Goal: Task Accomplishment & Management: Manage account settings

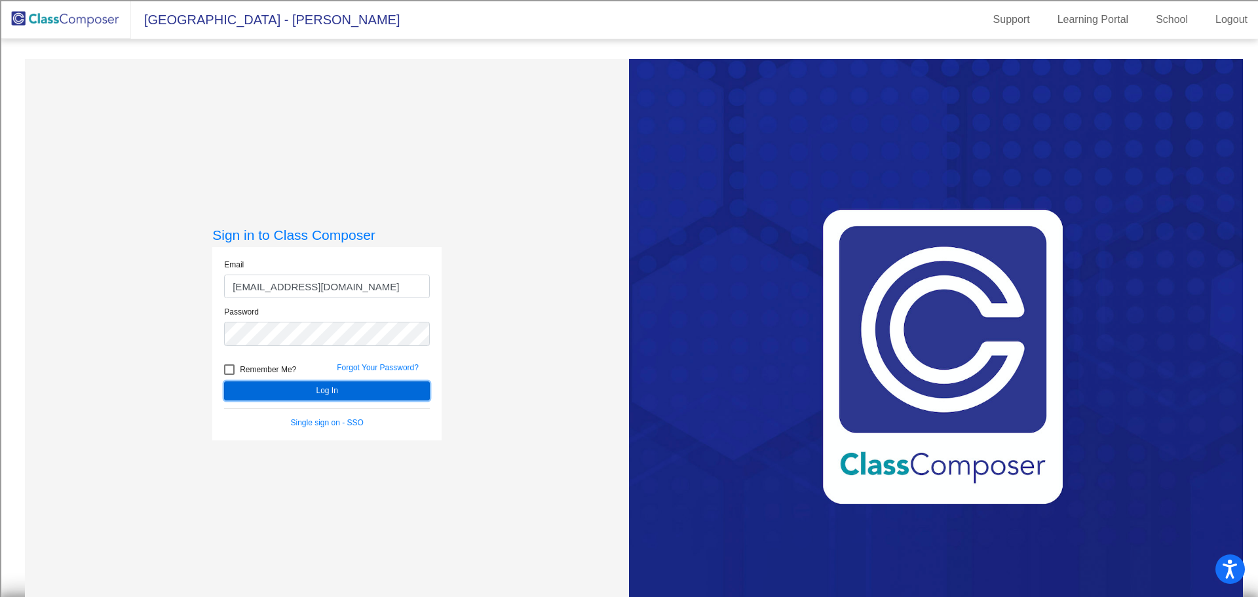
click at [269, 393] on button "Log In" at bounding box center [327, 390] width 206 height 19
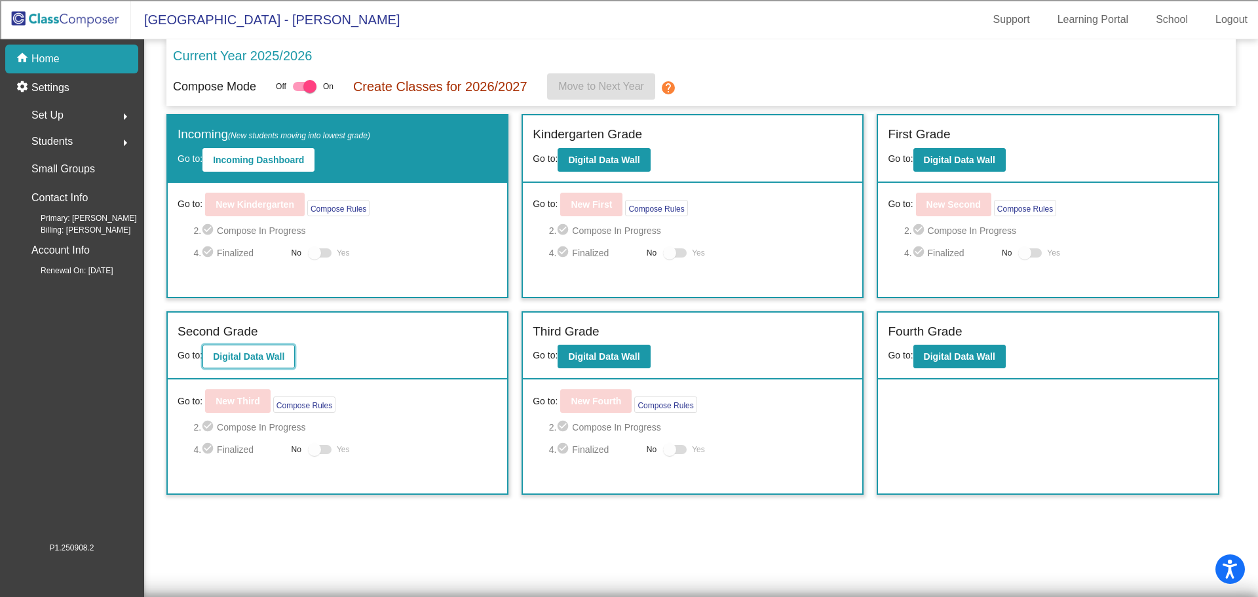
click at [258, 360] on b "Digital Data Wall" at bounding box center [248, 356] width 71 height 10
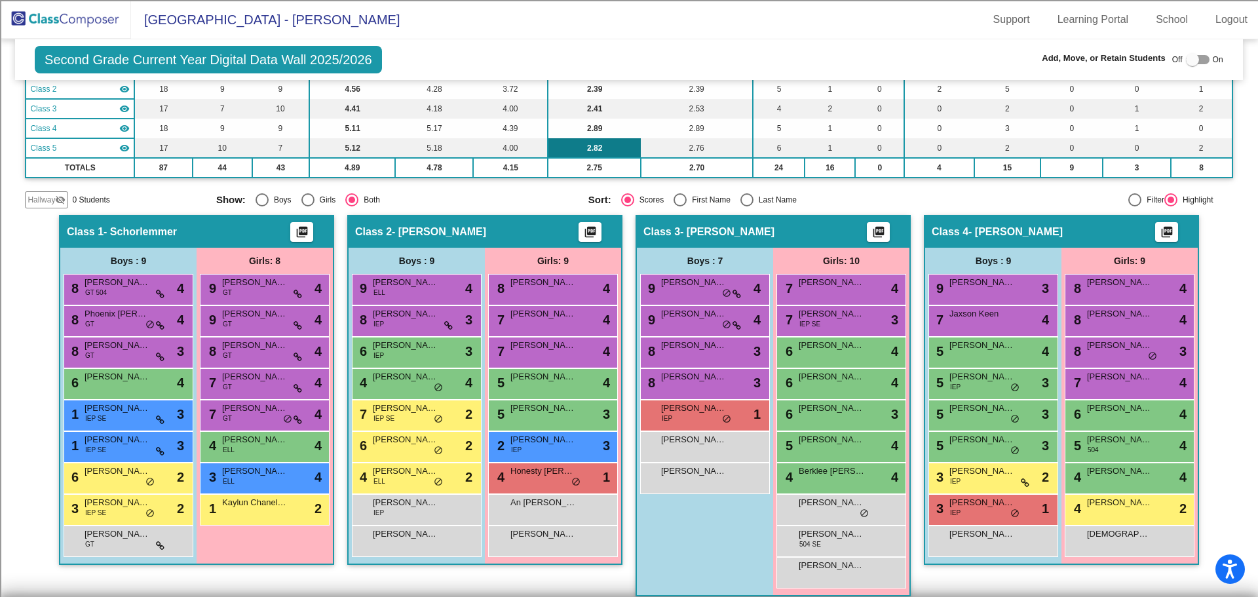
scroll to position [197, 0]
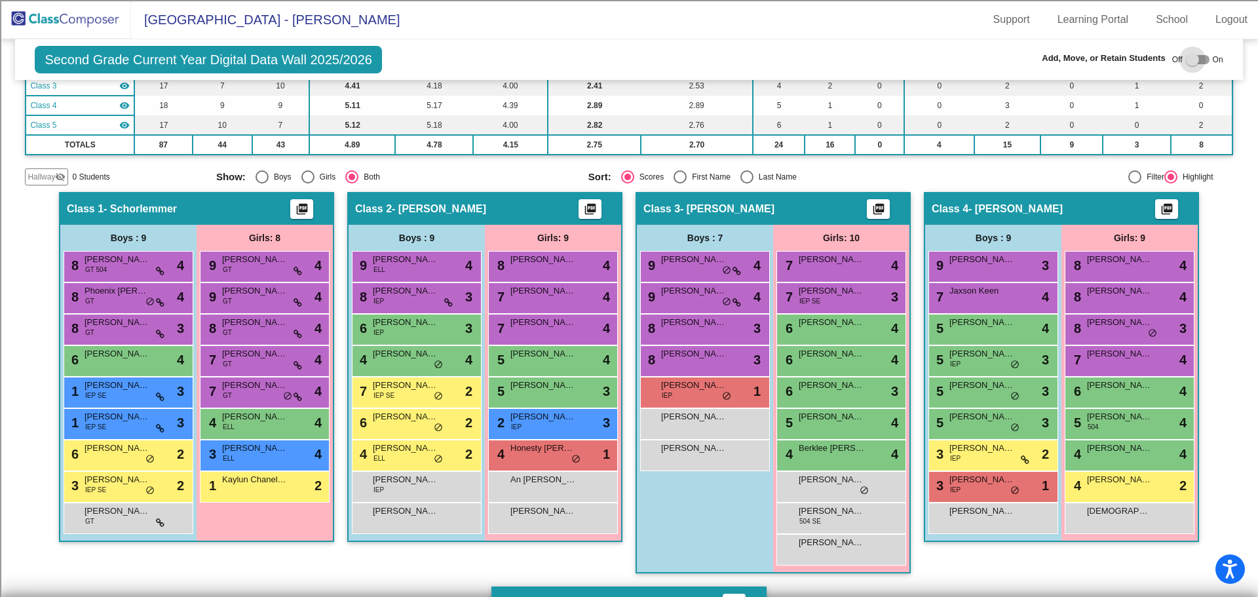
click at [1189, 58] on div at bounding box center [1192, 59] width 13 height 13
checkbox input "true"
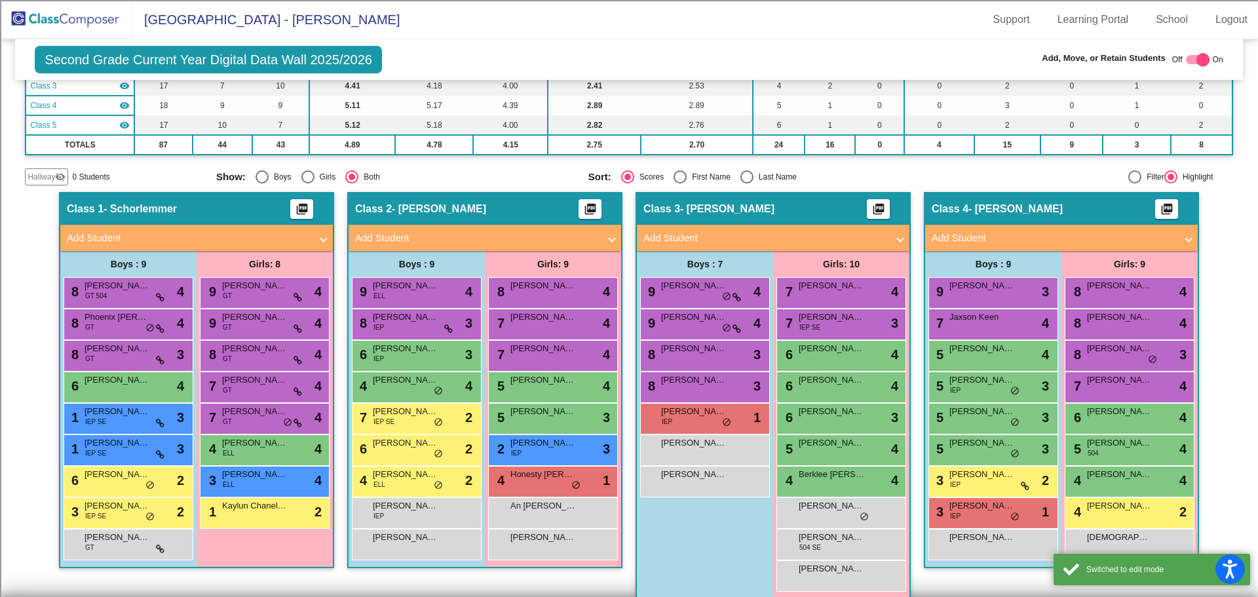
click at [56, 174] on mat-icon "visibility_off" at bounding box center [60, 177] width 10 height 10
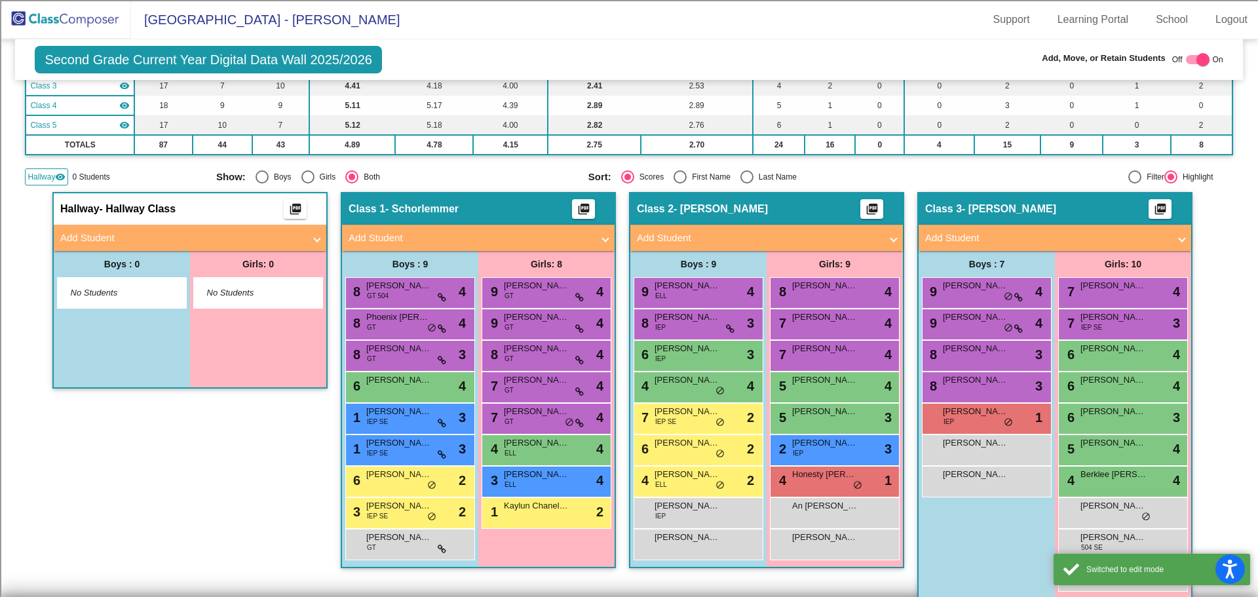
click at [115, 229] on mat-expansion-panel-header "Add Student" at bounding box center [190, 238] width 273 height 26
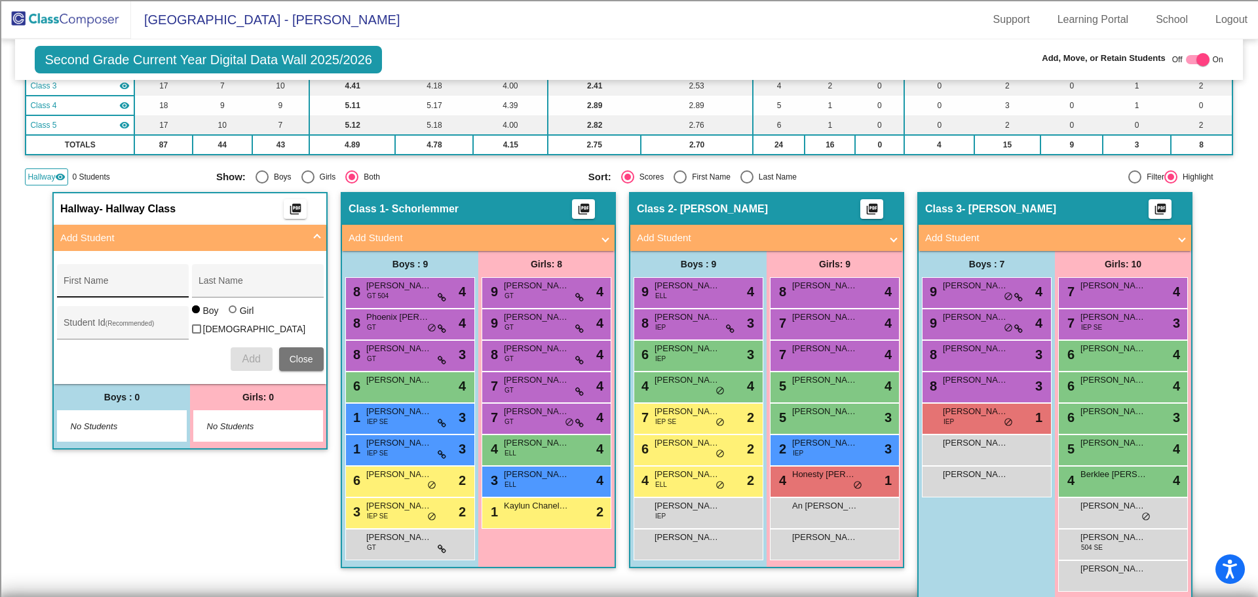
click at [93, 279] on div "First Name" at bounding box center [123, 284] width 118 height 27
type input "[PERSON_NAME]"
type input "100066714"
click at [260, 350] on button "Add" at bounding box center [252, 359] width 42 height 24
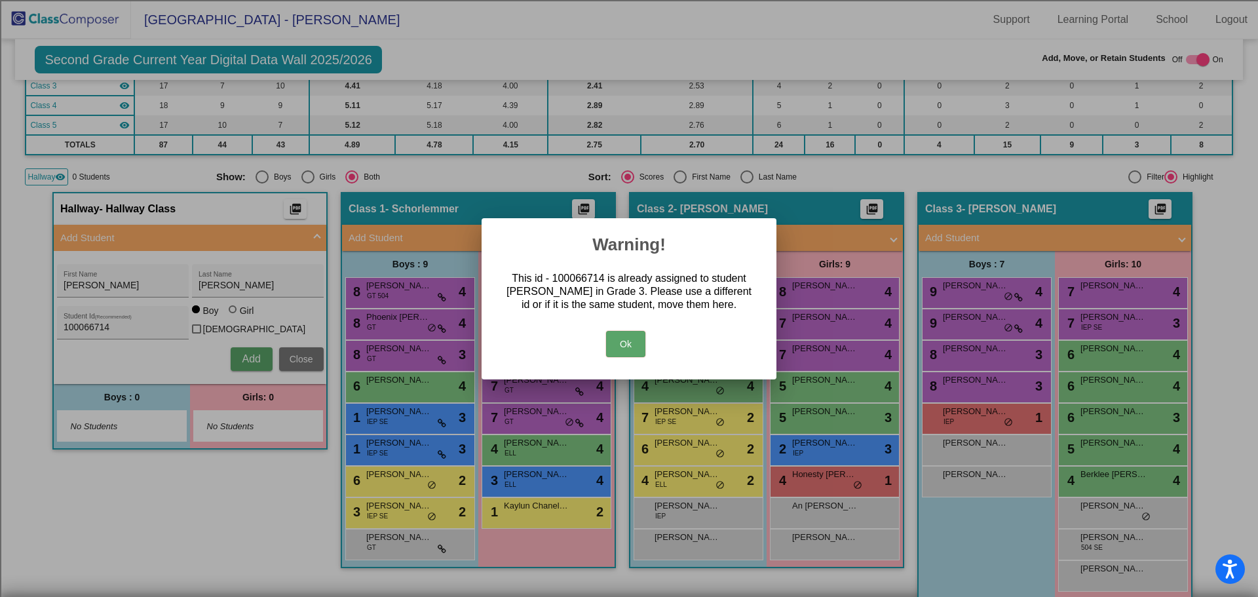
click at [630, 336] on button "Ok" at bounding box center [625, 344] width 39 height 26
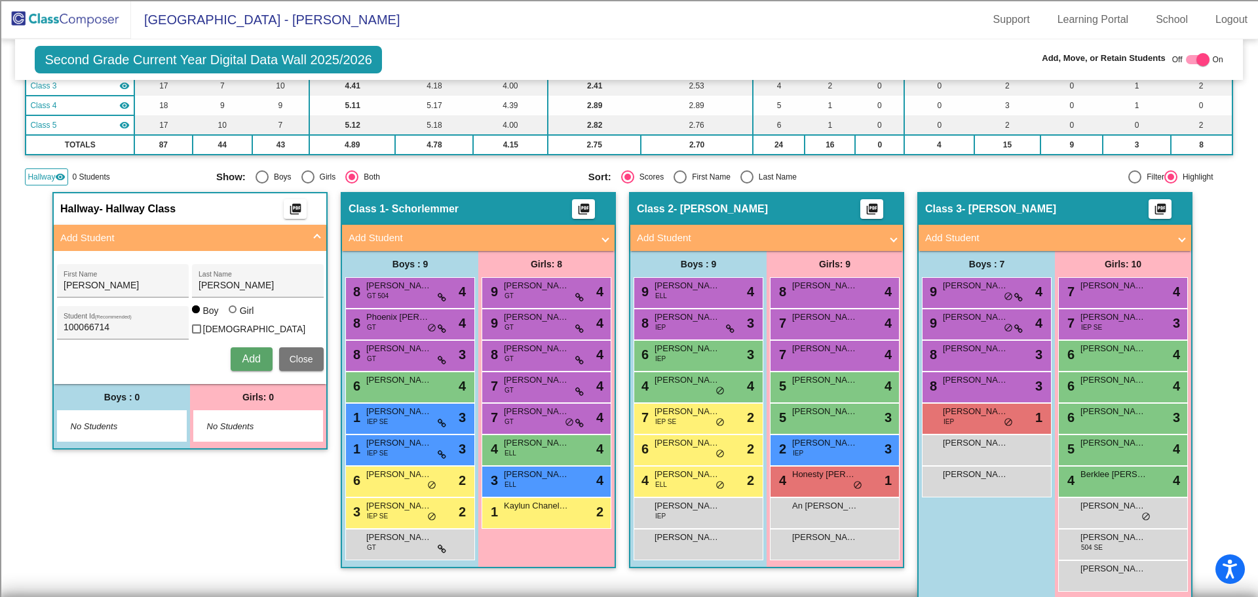
click at [94, 23] on img at bounding box center [65, 19] width 131 height 39
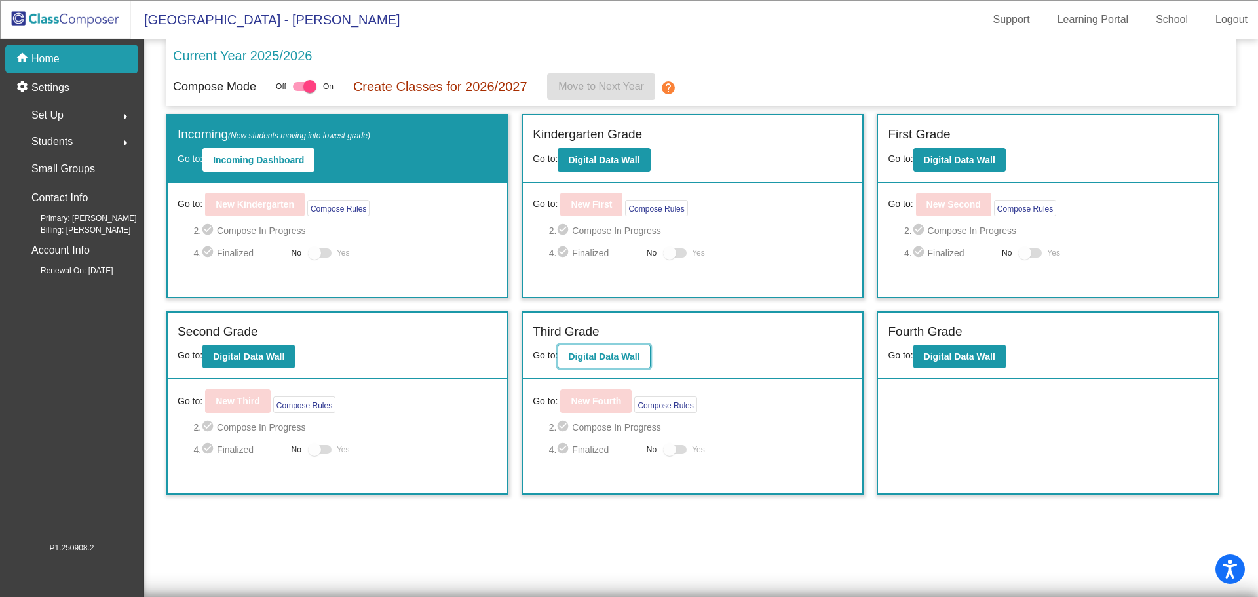
click at [602, 359] on b "Digital Data Wall" at bounding box center [603, 356] width 71 height 10
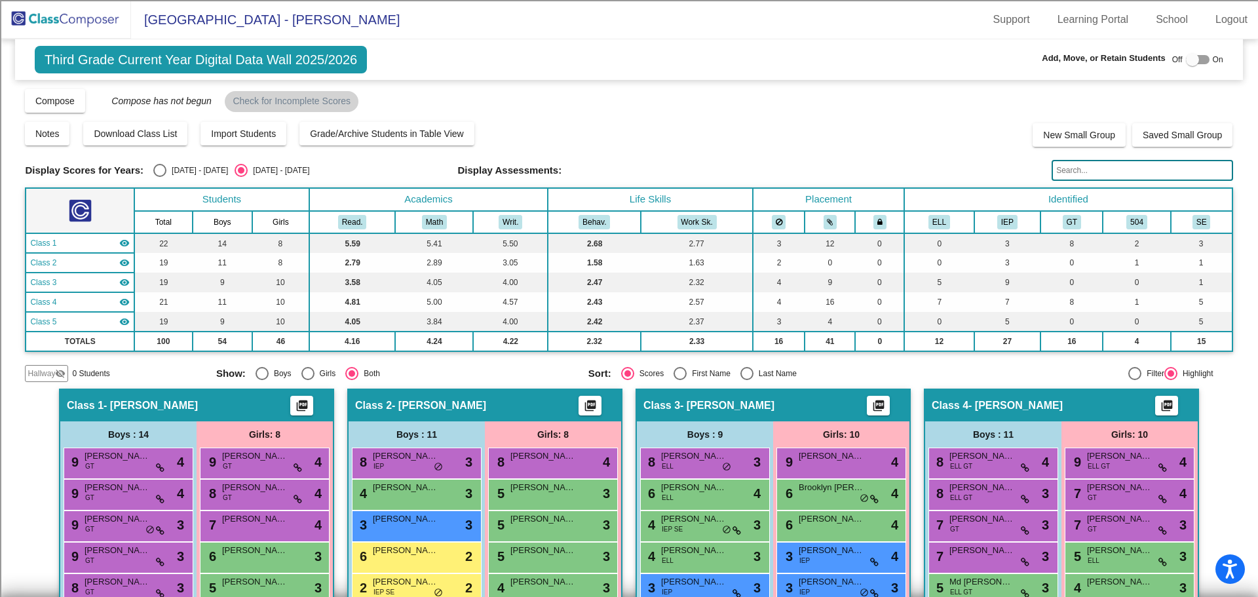
click at [95, 10] on img at bounding box center [65, 19] width 131 height 39
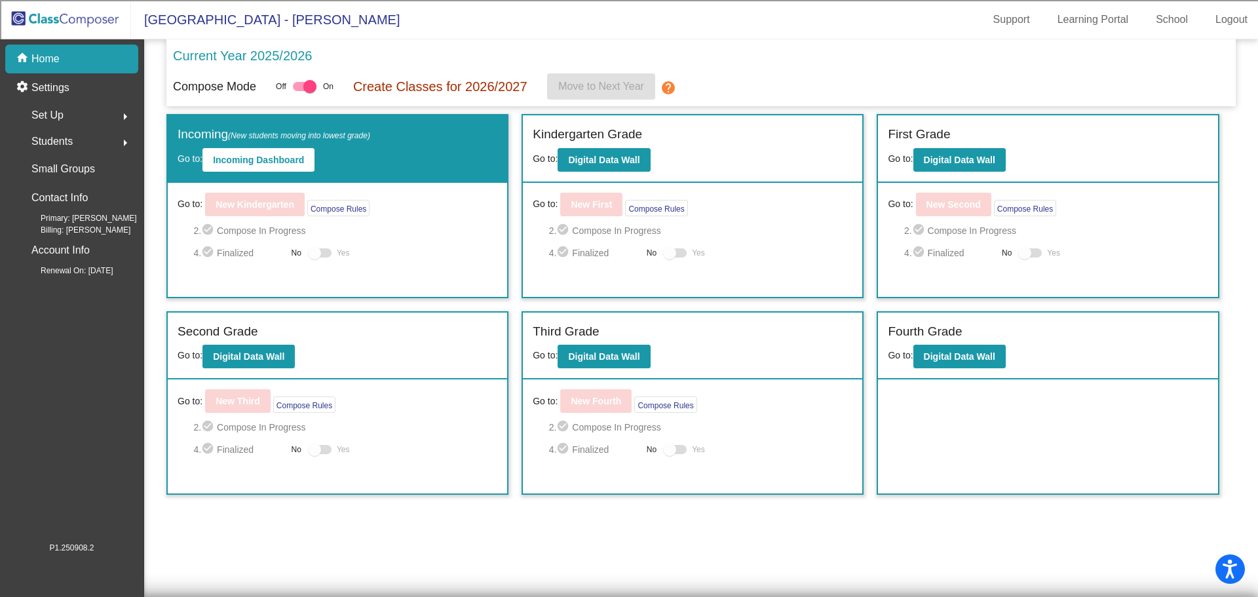
click at [247, 370] on div "Second Grade Go to: Digital Data Wall" at bounding box center [337, 346] width 339 height 67
click at [250, 364] on button "Digital Data Wall" at bounding box center [248, 357] width 92 height 24
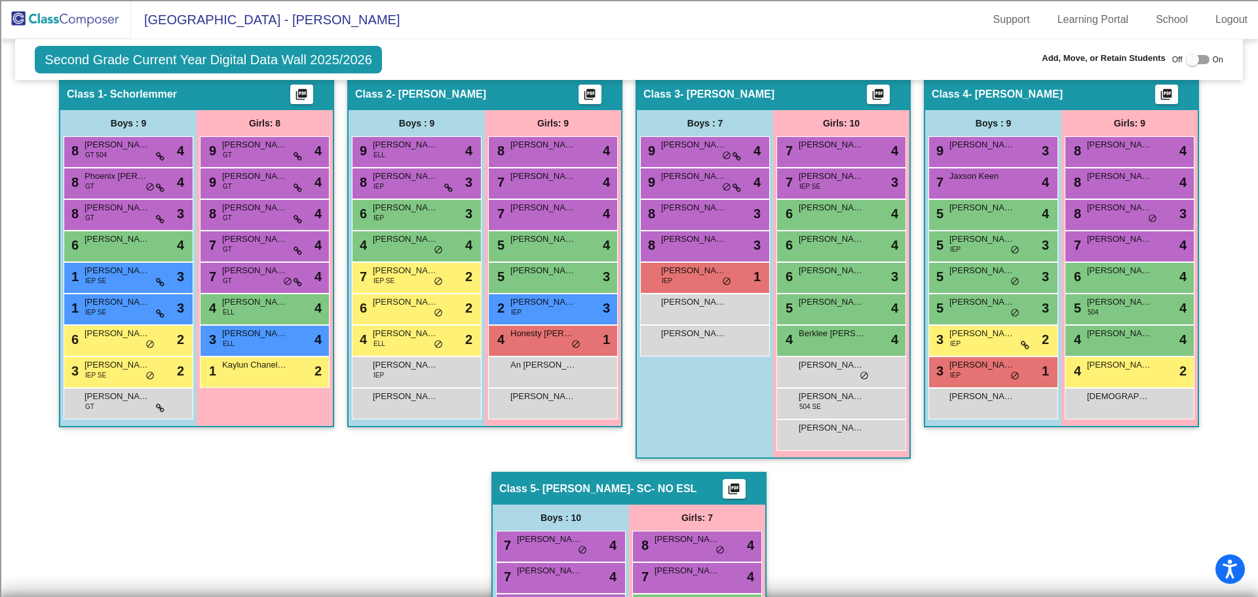
scroll to position [328, 0]
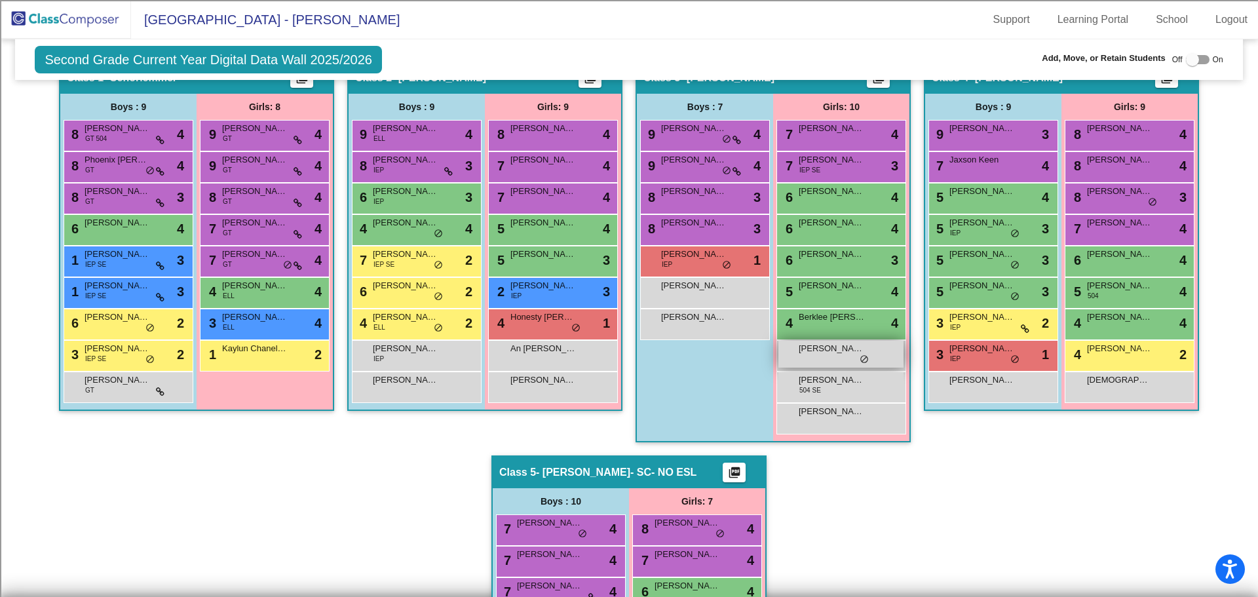
click at [822, 354] on span "[PERSON_NAME]" at bounding box center [832, 348] width 66 height 13
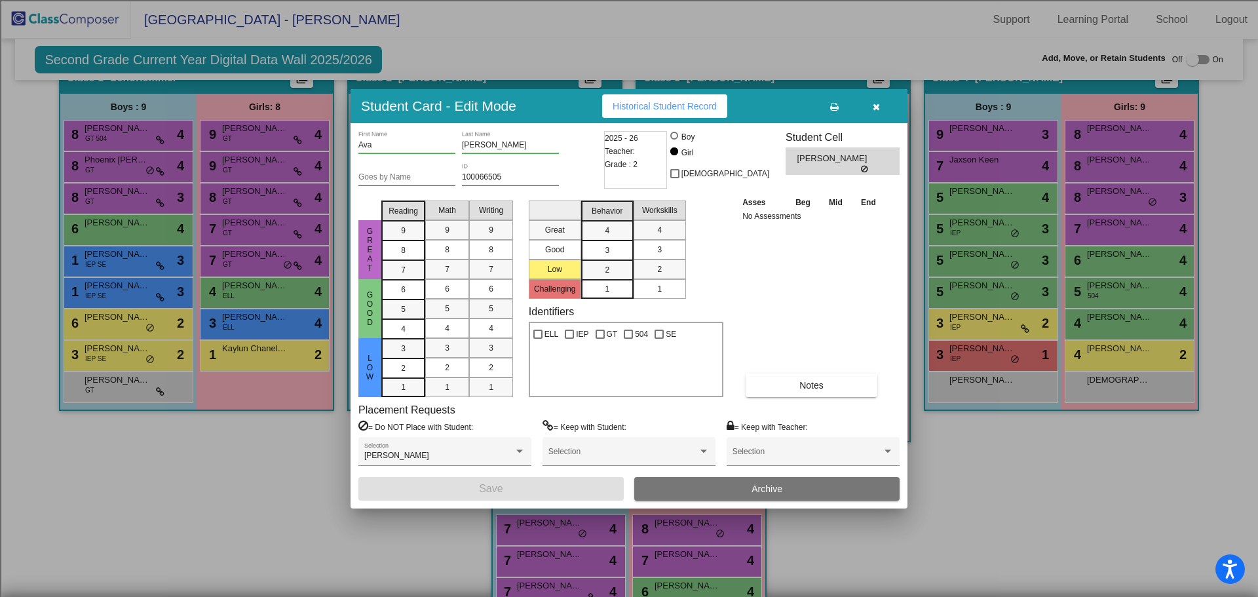
click at [871, 112] on button "button" at bounding box center [876, 106] width 42 height 24
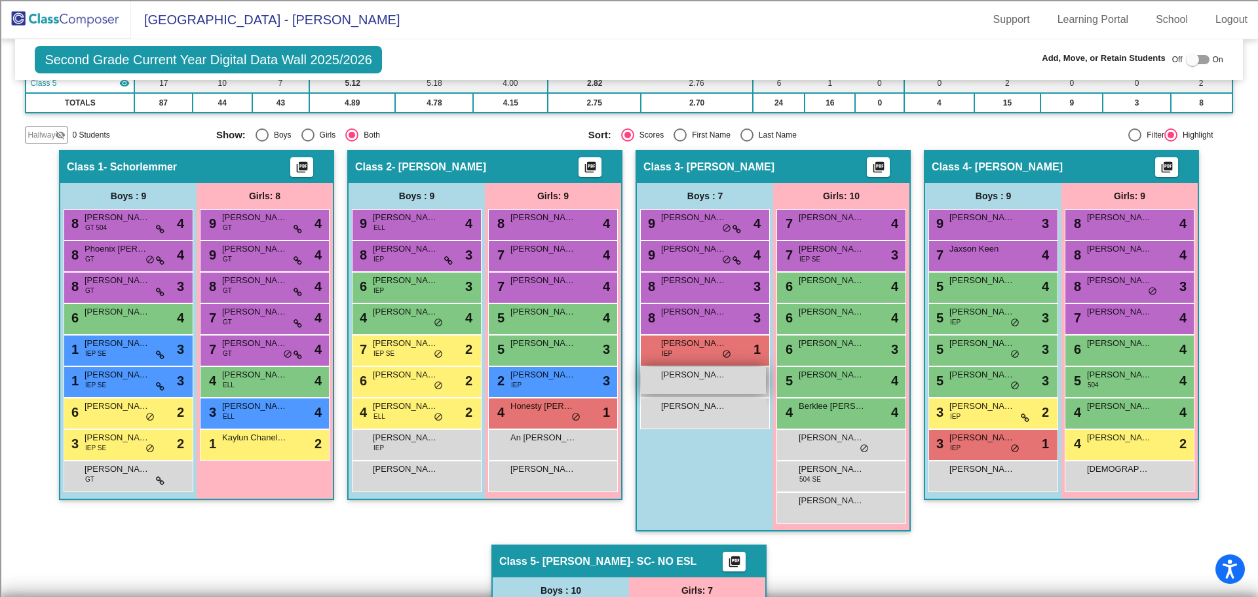
scroll to position [262, 0]
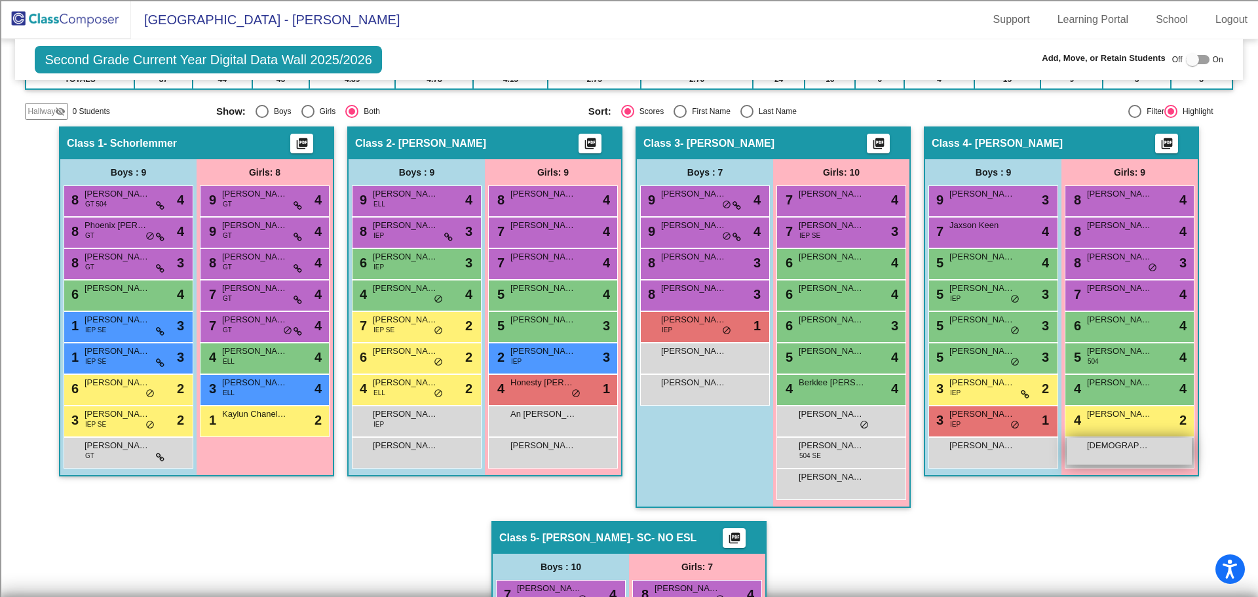
click at [1095, 454] on div "[DEMOGRAPHIC_DATA] (ESL??) Kona lock do_not_disturb_alt" at bounding box center [1129, 451] width 125 height 27
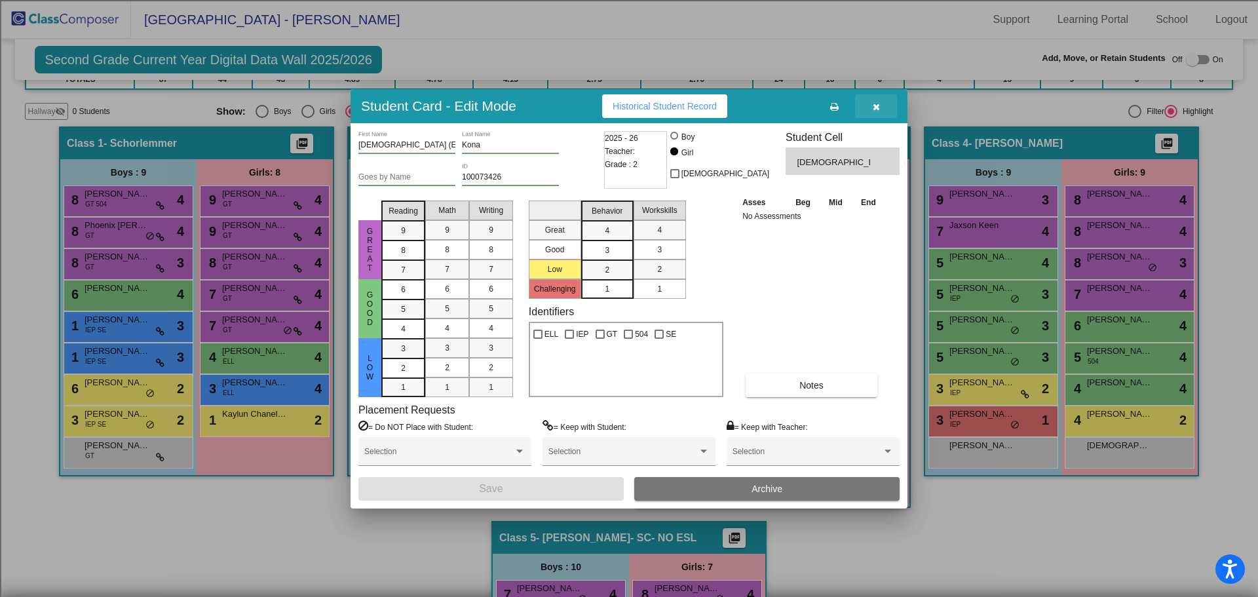
click at [874, 100] on button "button" at bounding box center [876, 106] width 42 height 24
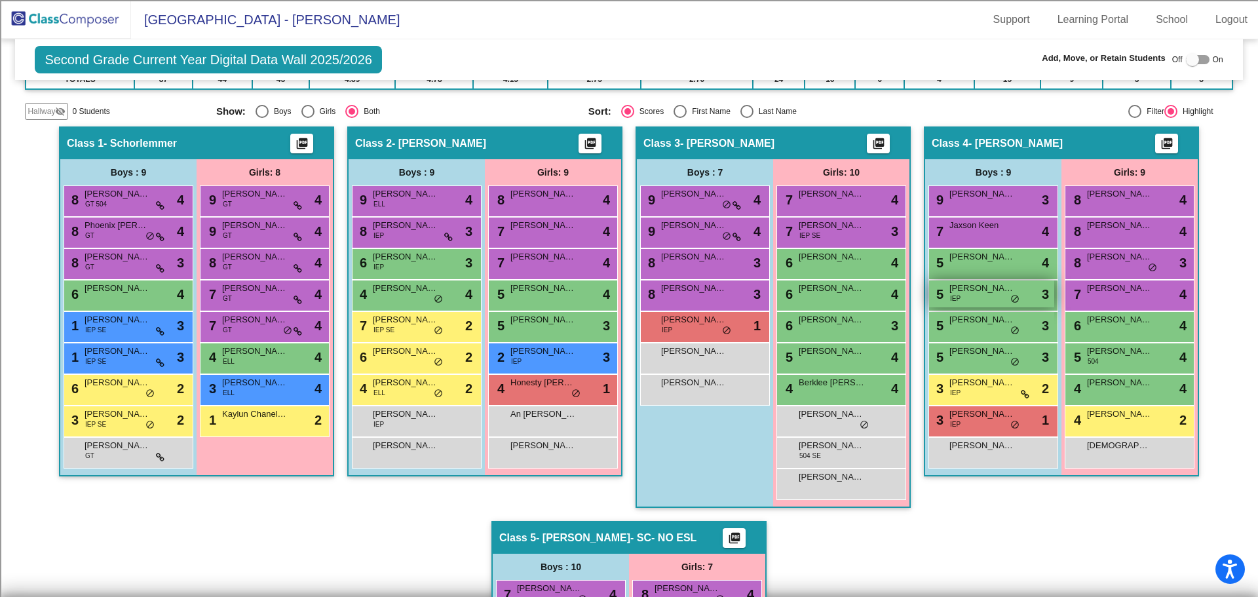
click at [989, 301] on div "5 [PERSON_NAME] IEP lock do_not_disturb_alt 3" at bounding box center [991, 293] width 125 height 27
